Goal: Transaction & Acquisition: Purchase product/service

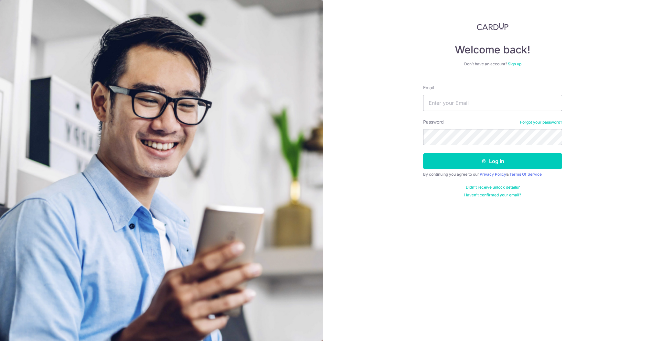
type input "[EMAIL_ADDRESS][DOMAIN_NAME]"
click at [423, 153] on button "Log in" at bounding box center [492, 161] width 139 height 16
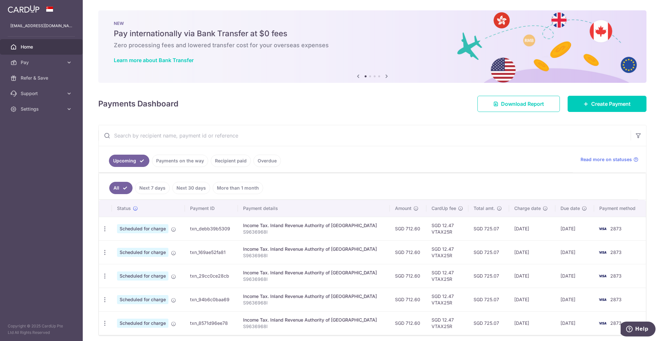
scroll to position [26, 0]
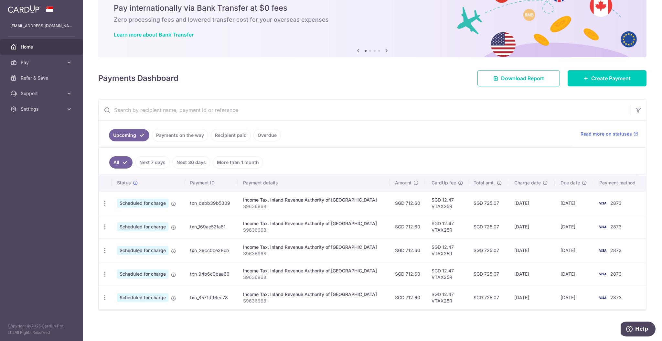
click at [246, 137] on link "Recipient paid" at bounding box center [231, 135] width 40 height 12
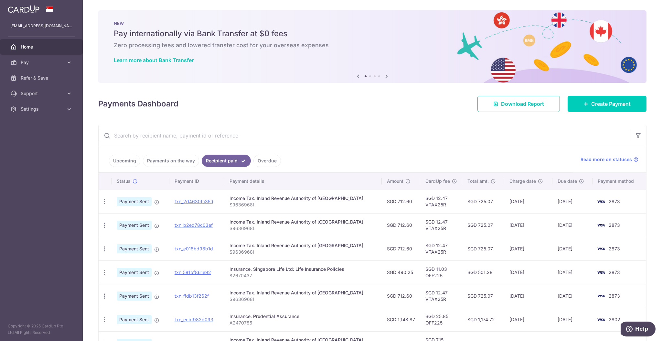
scroll to position [43, 0]
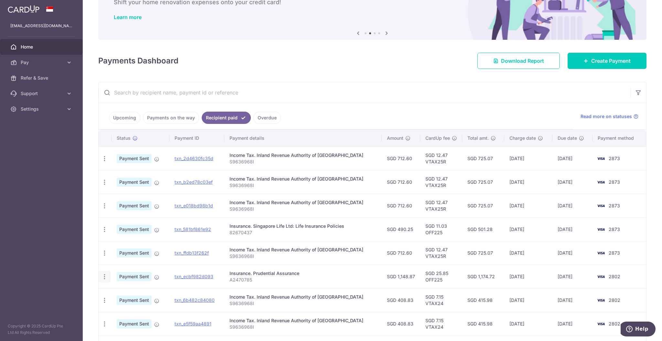
click at [97, 277] on div "× Pause Schedule Pause all future payments in this series Pause just this one p…" at bounding box center [372, 170] width 579 height 341
click at [100, 277] on div "PDF Receipt" at bounding box center [105, 277] width 12 height 12
click at [105, 277] on icon "button" at bounding box center [104, 276] width 7 height 7
click at [304, 272] on div "Insurance. Prudential Assurance" at bounding box center [303, 273] width 147 height 6
click at [198, 277] on link "txn_ecbf982d093" at bounding box center [194, 275] width 39 height 5
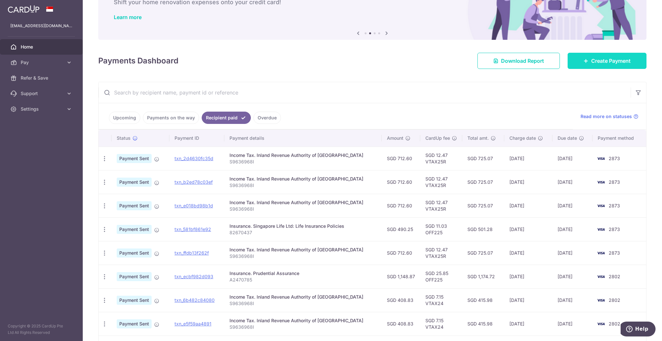
click at [595, 63] on span "Create Payment" at bounding box center [610, 61] width 39 height 8
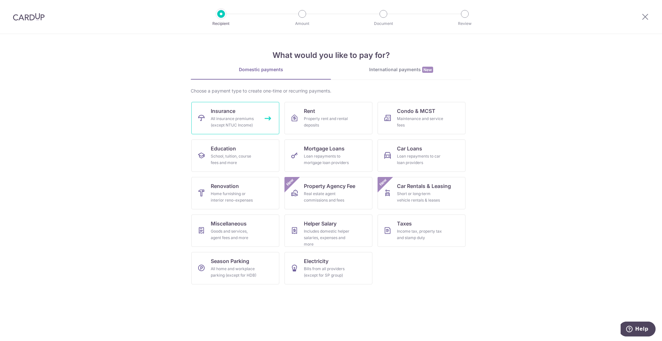
click at [222, 117] on div "All insurance premiums (except NTUC Income)" at bounding box center [234, 121] width 47 height 13
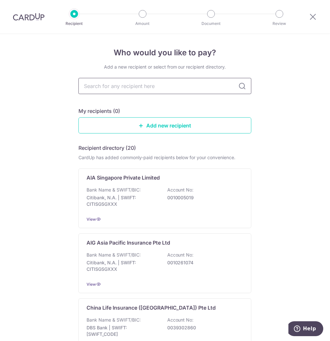
click at [140, 85] on input "text" at bounding box center [165, 86] width 173 height 16
type input "pru"
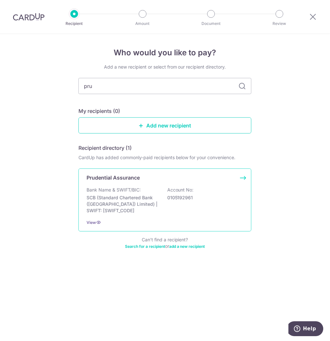
click at [122, 199] on p "SCB (Standard Chartered Bank (Singapore) Limited) | SWIFT: SCBLSG22XXX" at bounding box center [123, 204] width 72 height 19
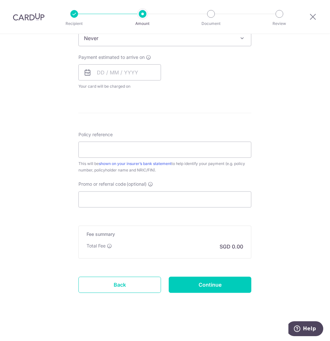
scroll to position [278, 0]
click at [121, 277] on link "Back" at bounding box center [120, 284] width 83 height 16
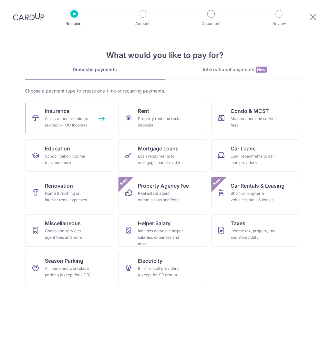
click at [70, 122] on div "All insurance premiums (except NTUC Income)" at bounding box center [68, 121] width 47 height 13
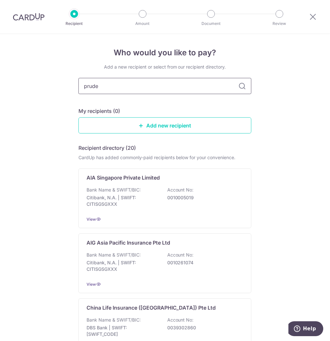
type input "pruden"
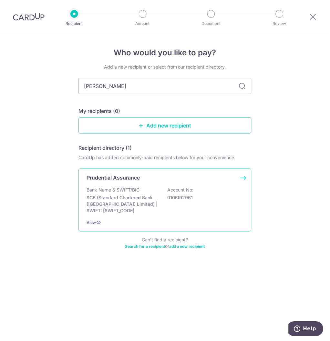
click at [164, 197] on div "Bank Name & SWIFT/BIC: SCB (Standard Chartered Bank (Singapore) Limited) | SWIF…" at bounding box center [165, 200] width 157 height 27
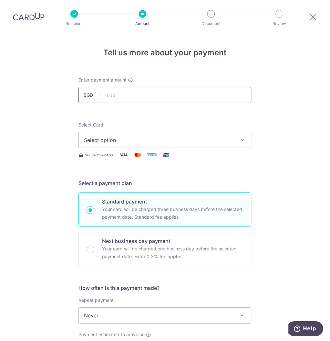
click at [124, 99] on input "text" at bounding box center [165, 95] width 173 height 16
type input "1,436.08"
click at [27, 143] on div "Tell us more about your payment Enter payment amount SGD 1,436.08 1436.08 Selec…" at bounding box center [165, 326] width 330 height 585
click at [91, 137] on span "Select option" at bounding box center [159, 140] width 151 height 8
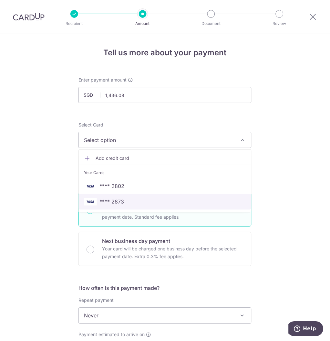
click at [149, 197] on link "**** 2873" at bounding box center [165, 202] width 173 height 16
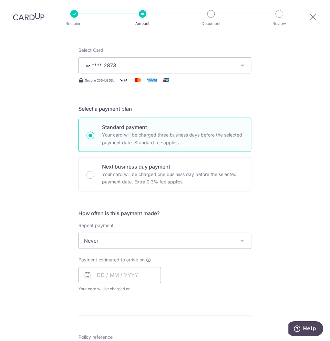
scroll to position [86, 0]
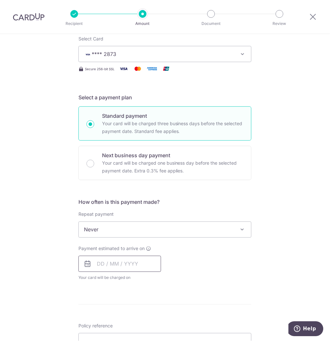
click at [102, 263] on input "text" at bounding box center [120, 264] width 83 height 16
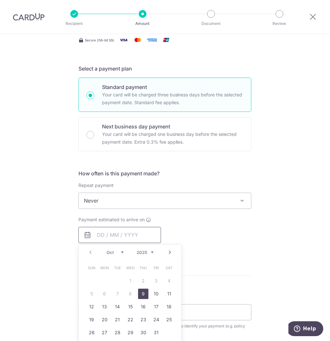
scroll to position [129, 0]
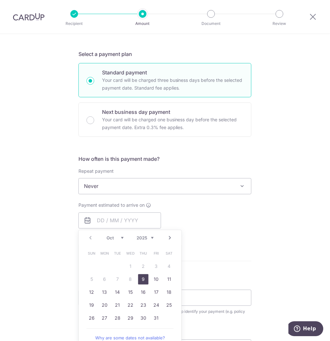
click at [142, 277] on link "9" at bounding box center [143, 279] width 10 height 10
type input "09/10/2025"
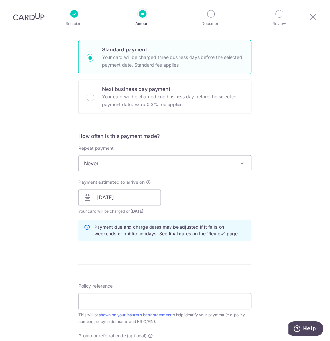
scroll to position [172, 0]
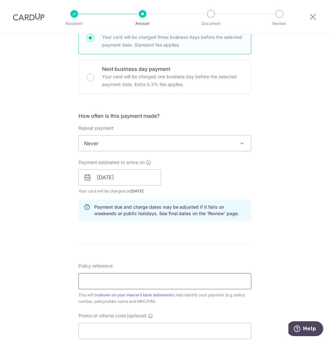
click at [97, 278] on input "Policy reference" at bounding box center [165, 281] width 173 height 16
paste input "A2470785"
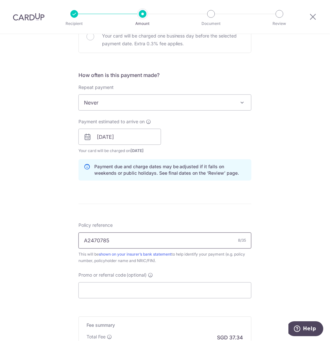
scroll to position [259, 0]
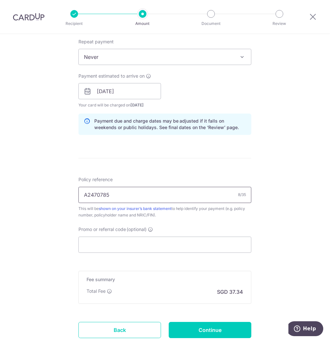
type input "A2470785"
click at [292, 140] on div "Tell us more about your payment Enter payment amount SGD 1,436.08 1436.08 Selec…" at bounding box center [165, 80] width 330 height 611
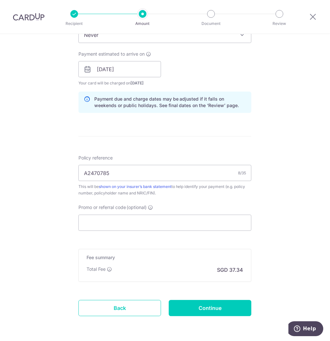
scroll to position [302, 0]
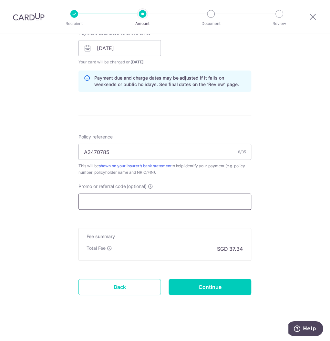
click at [211, 197] on input "Promo or referral code (optional)" at bounding box center [165, 202] width 173 height 16
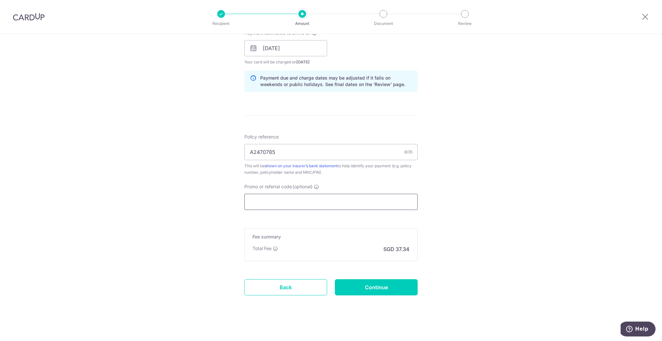
drag, startPoint x: 315, startPoint y: 204, endPoint x: 318, endPoint y: 202, distance: 4.2
click at [315, 203] on input "Promo or referral code (optional)" at bounding box center [330, 202] width 173 height 16
paste input "OFF225"
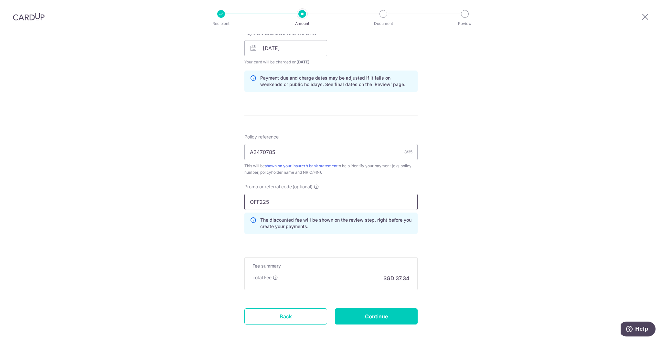
type input "OFF225"
click at [330, 208] on div "Tell us more about your payment Enter payment amount SGD 1,436.08 1436.08 Selec…" at bounding box center [331, 52] width 662 height 640
click at [330, 207] on input "OFF225" at bounding box center [330, 202] width 173 height 16
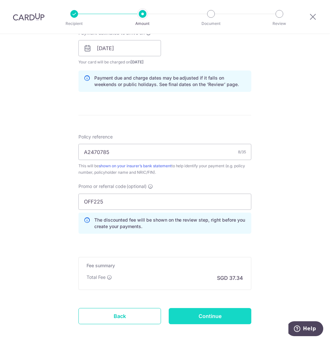
click at [198, 312] on input "Continue" at bounding box center [210, 316] width 83 height 16
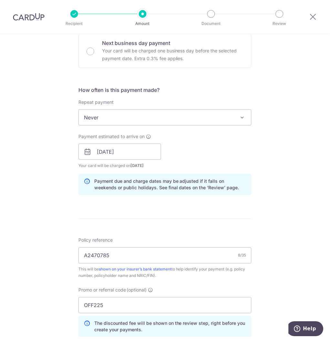
scroll to position [172, 0]
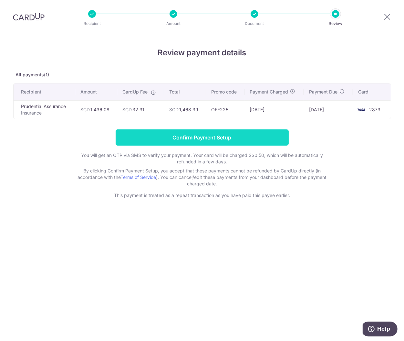
click at [201, 133] on input "Confirm Payment Setup" at bounding box center [202, 137] width 173 height 16
